Goal: Task Accomplishment & Management: Complete application form

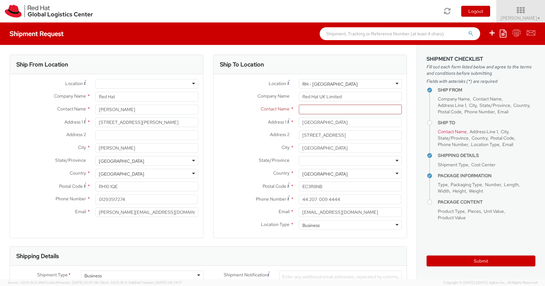
select select
drag, startPoint x: 369, startPoint y: 110, endPoint x: 271, endPoint y: 104, distance: 97.4
click at [282, 111] on div "Contact Name * [PERSON_NAME] [PERSON_NAME] Red Hat - ( [PERSON_NAME] ) FLEX Red…" at bounding box center [309, 110] width 193 height 10
type input "S"
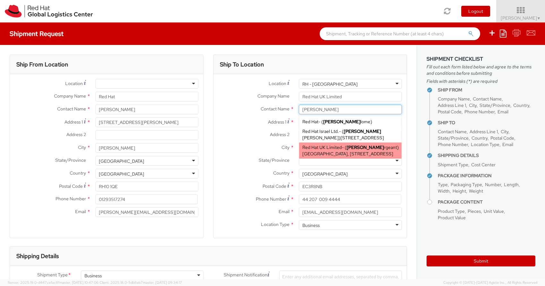
click at [321, 157] on div "Red Hat UK Limited - ( [PERSON_NAME] rgeant ) [GEOGRAPHIC_DATA], [STREET_ADDRES…" at bounding box center [350, 151] width 102 height 16
type input "[PERSON_NAME]"
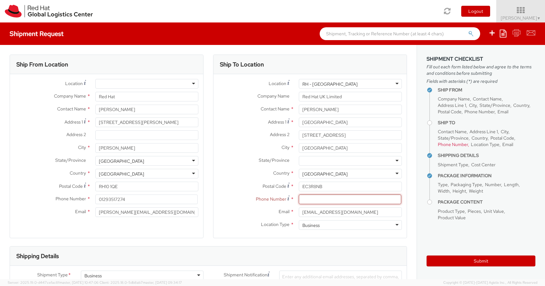
paste input "[PHONE_NUMBER]"
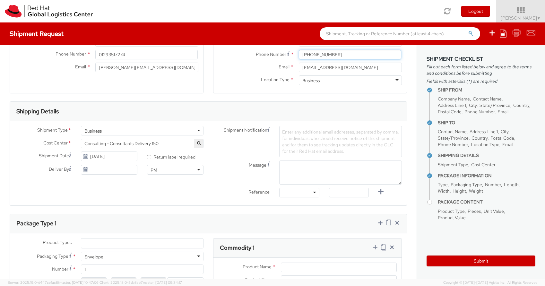
scroll to position [184, 0]
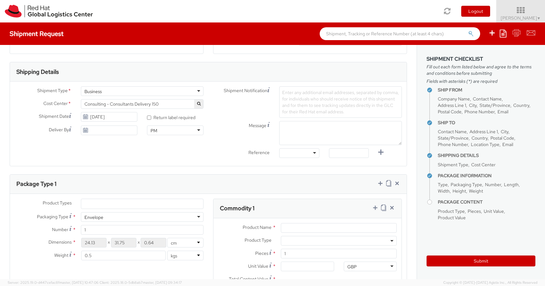
type input "[PHONE_NUMBER]"
click at [193, 91] on div "Business" at bounding box center [142, 91] width 123 height 10
click at [161, 111] on div "Shipment Type * Business Business Batch Business Cost Center * Consulting - Con…" at bounding box center [109, 112] width 198 height 52
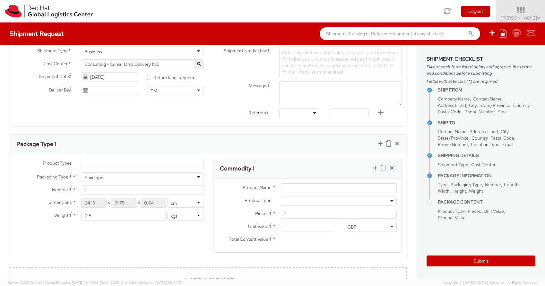
scroll to position [225, 0]
click at [119, 164] on ul at bounding box center [142, 163] width 122 height 10
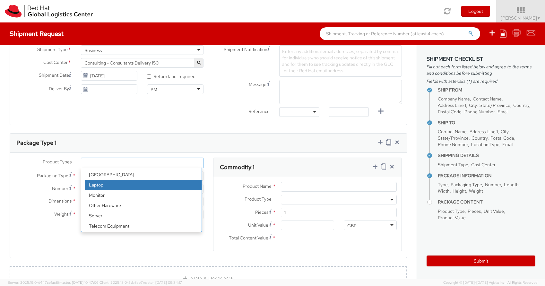
scroll to position [28, 0]
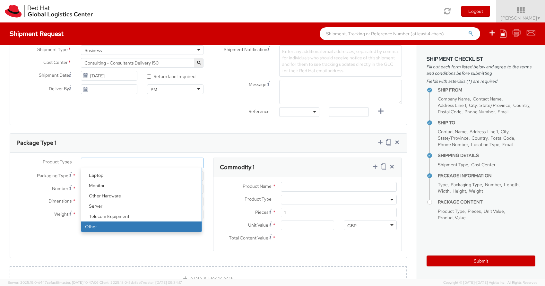
select select "OTHER"
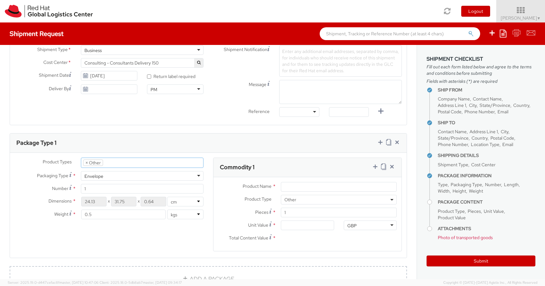
click at [125, 175] on div "Envelope" at bounding box center [142, 176] width 123 height 10
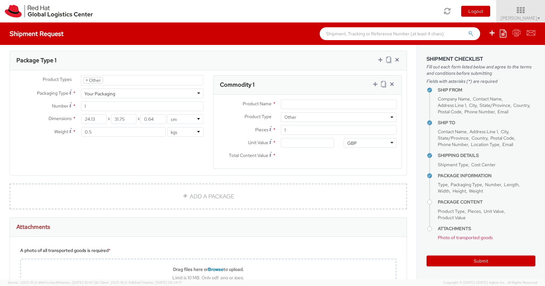
scroll to position [0, 0]
